Goal: Transaction & Acquisition: Purchase product/service

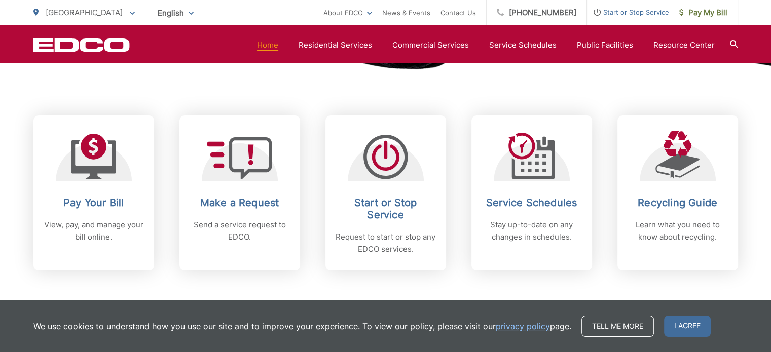
scroll to position [389, 0]
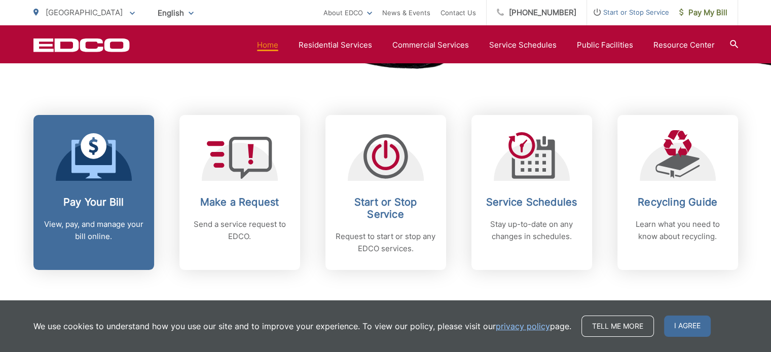
click at [95, 155] on icon at bounding box center [94, 146] width 26 height 26
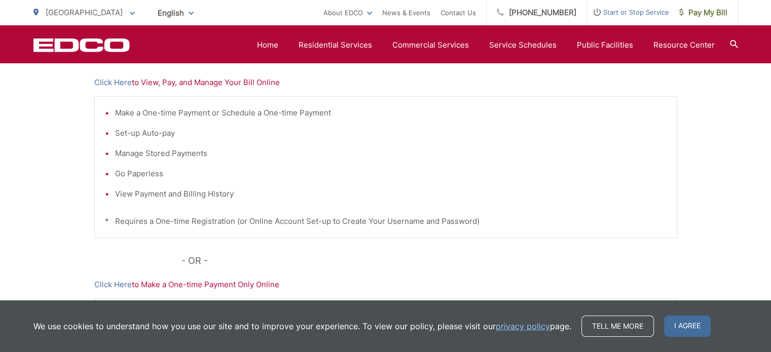
scroll to position [230, 0]
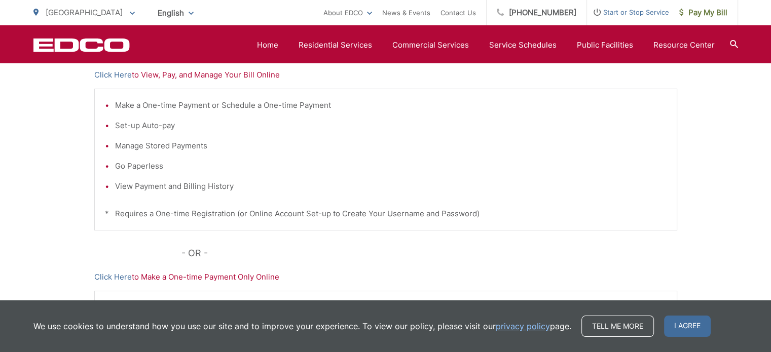
click at [200, 275] on p "Click Here to Make a One-time Payment Only Online" at bounding box center [385, 277] width 583 height 12
click at [123, 274] on link "Click Here" at bounding box center [113, 277] width 38 height 12
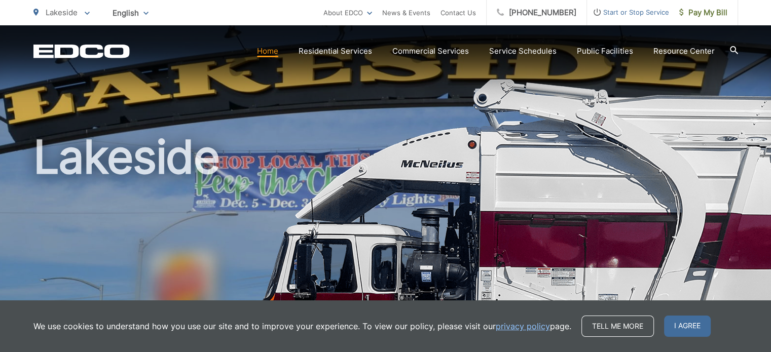
click at [268, 49] on link "Home" at bounding box center [267, 51] width 21 height 12
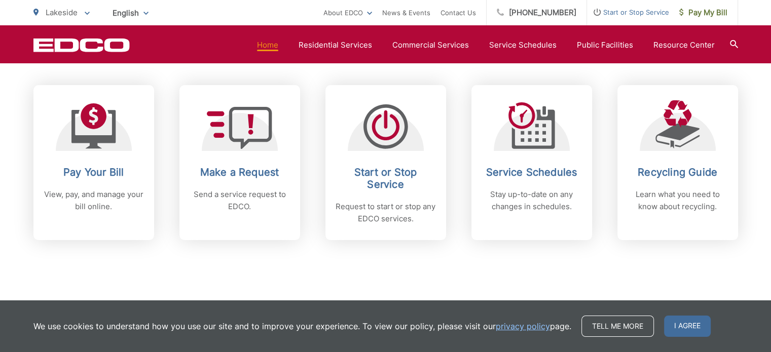
scroll to position [420, 0]
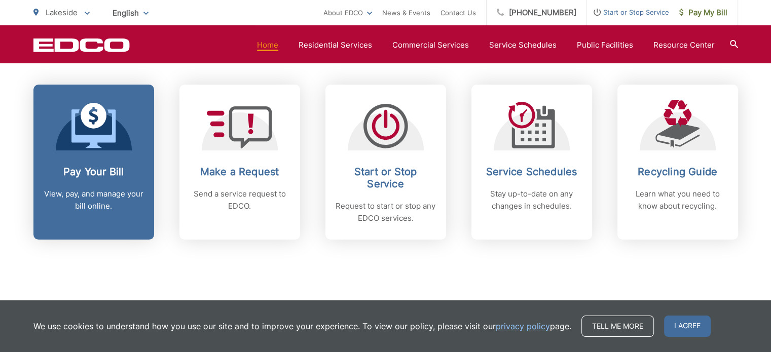
click at [106, 137] on icon at bounding box center [93, 129] width 44 height 39
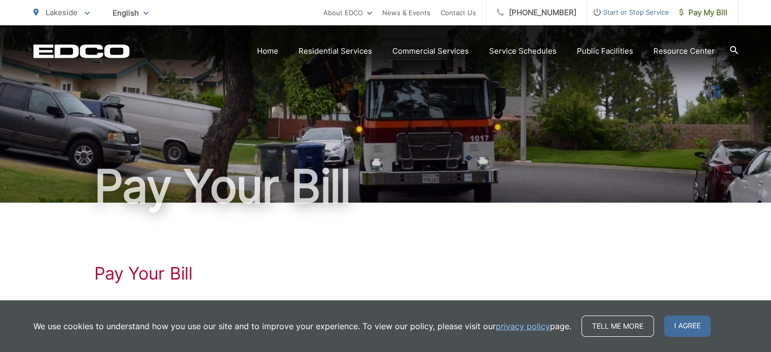
scroll to position [65, 0]
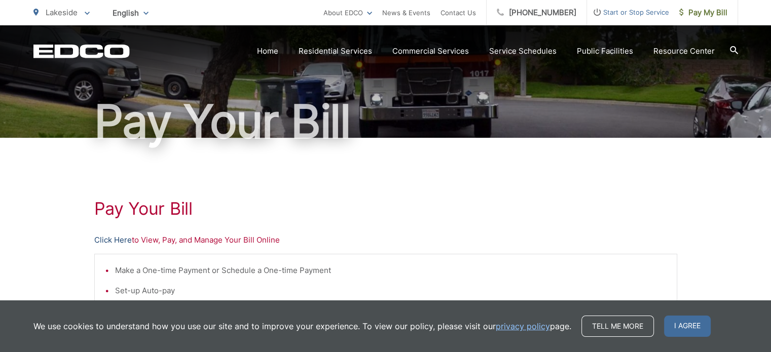
click at [116, 238] on link "Click Here" at bounding box center [113, 240] width 38 height 12
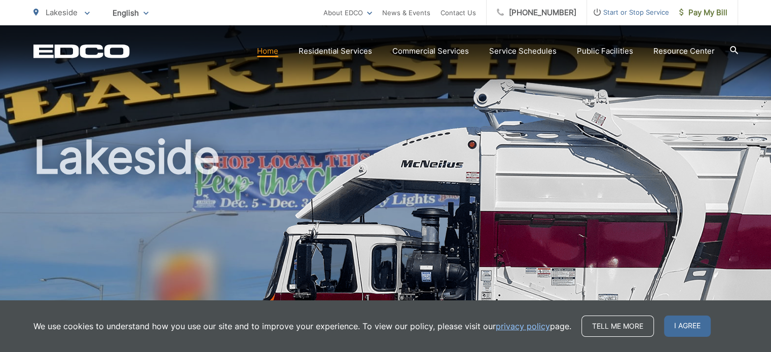
click at [278, 50] on link "Home" at bounding box center [267, 51] width 21 height 12
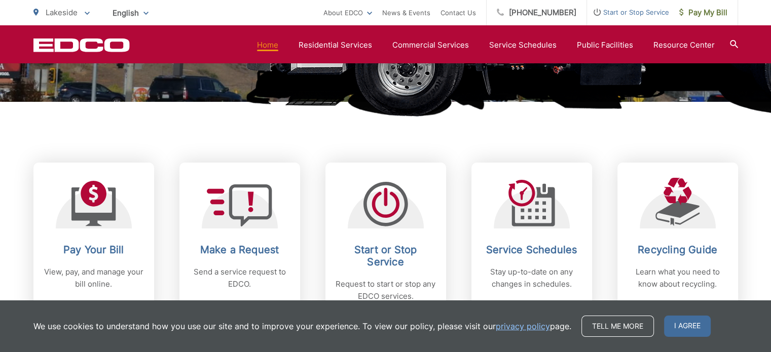
scroll to position [343, 0]
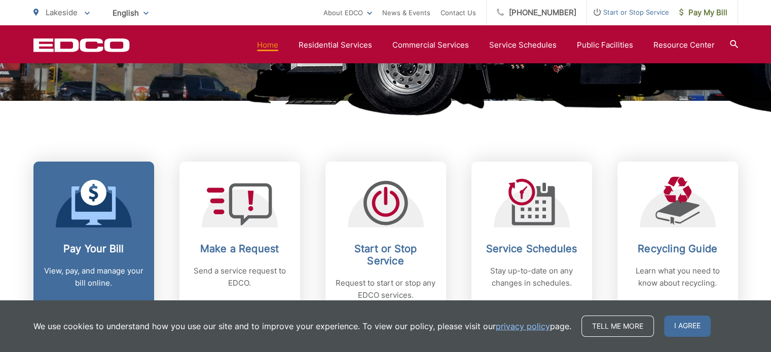
click at [87, 210] on icon at bounding box center [93, 203] width 45 height 46
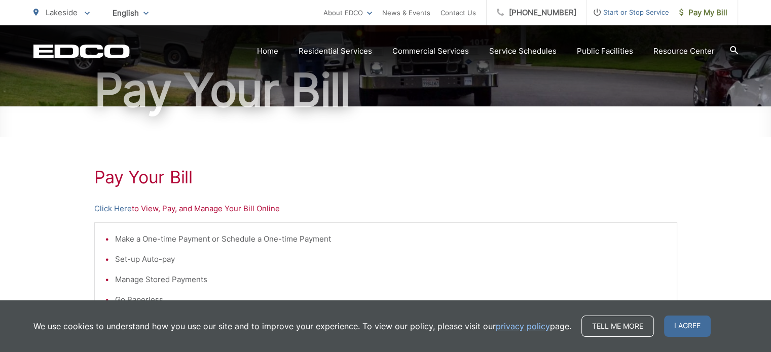
scroll to position [97, 0]
click at [102, 204] on link "Click Here" at bounding box center [113, 208] width 38 height 12
click at [117, 206] on link "Click Here" at bounding box center [113, 208] width 38 height 12
